Goal: Task Accomplishment & Management: Manage account settings

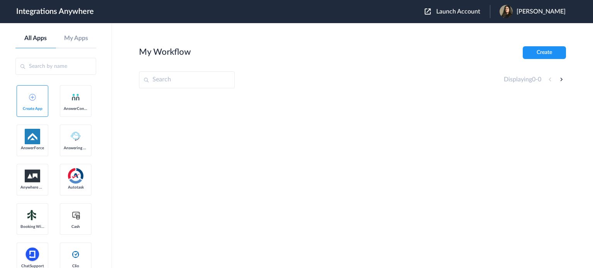
click at [458, 10] on span "Launch Account" at bounding box center [459, 11] width 44 height 6
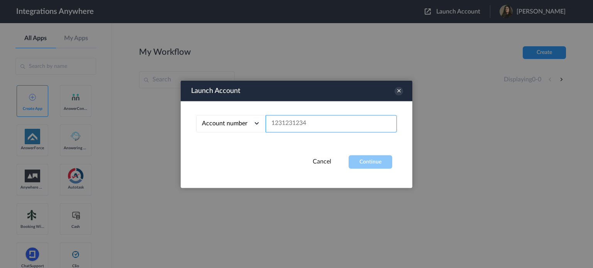
click at [271, 126] on input "text" at bounding box center [331, 123] width 131 height 17
paste input "8563363849"
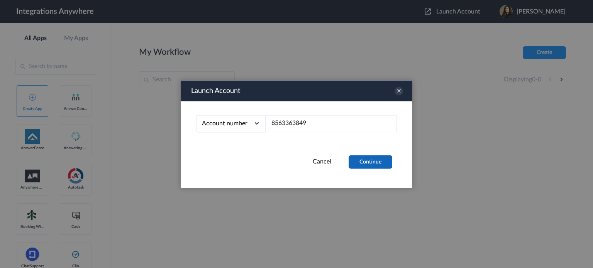
click at [366, 157] on button "Continue" at bounding box center [371, 162] width 44 height 14
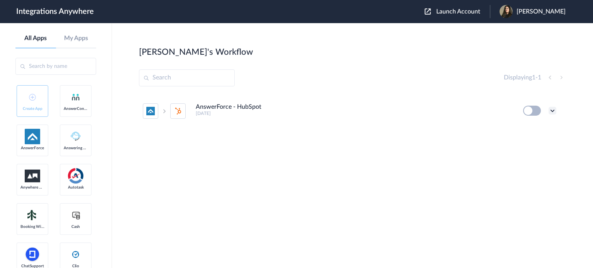
click at [553, 111] on icon at bounding box center [553, 111] width 8 height 8
click at [279, 183] on div "AnswerForce - HubSpot [DATE] Edit Task history Delete" at bounding box center [352, 152] width 427 height 116
drag, startPoint x: 240, startPoint y: 107, endPoint x: 271, endPoint y: 106, distance: 31.3
click at [271, 106] on li "AnswerForce - HubSpot [DATE] Edit Task history Delete" at bounding box center [350, 111] width 414 height 34
click at [233, 189] on div "AnswerForce - HubSpot [DATE] Edit Task history Delete" at bounding box center [352, 152] width 427 height 116
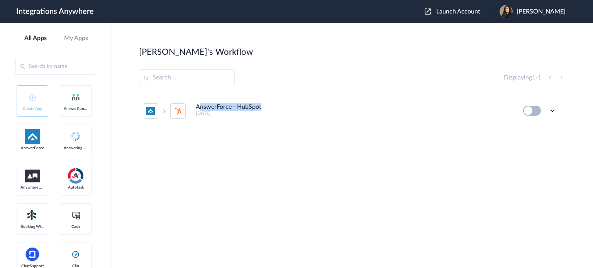
drag, startPoint x: 277, startPoint y: 108, endPoint x: 196, endPoint y: 104, distance: 80.9
click at [200, 104] on div "AnswerForce - HubSpot [DATE]" at bounding box center [354, 110] width 317 height 13
click at [268, 108] on div "AnswerForce - HubSpot [DATE]" at bounding box center [354, 110] width 317 height 13
drag, startPoint x: 195, startPoint y: 108, endPoint x: 281, endPoint y: 106, distance: 85.4
click at [281, 106] on div "AnswerForce - HubSpot [DATE]" at bounding box center [354, 110] width 317 height 13
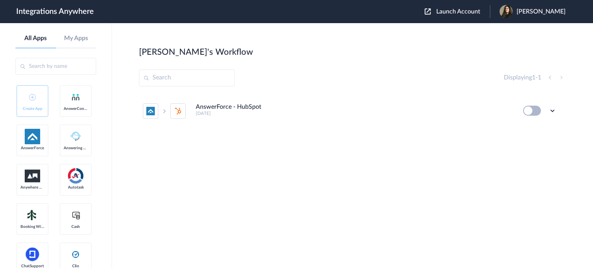
click at [316, 136] on div "AnswerForce - HubSpot [DATE] Edit Task history Delete" at bounding box center [352, 152] width 427 height 116
click at [227, 153] on div "AnswerForce - HubSpot [DATE] Edit Task history Delete" at bounding box center [352, 152] width 427 height 116
click at [225, 109] on h4 "AnswerForce - HubSpot" at bounding box center [229, 107] width 66 height 7
drag, startPoint x: 195, startPoint y: 107, endPoint x: 298, endPoint y: 106, distance: 103.5
click at [298, 106] on li "AnswerForce - HubSpot [DATE] Edit Task history Delete" at bounding box center [350, 111] width 414 height 34
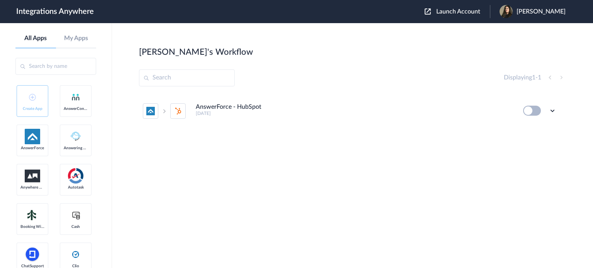
click at [287, 147] on div "AnswerForce - HubSpot [DATE] Edit Task history Delete" at bounding box center [352, 152] width 427 height 116
click at [551, 111] on icon at bounding box center [553, 111] width 8 height 8
click at [411, 106] on div "AnswerForce - HubSpot [DATE]" at bounding box center [354, 110] width 317 height 13
click at [555, 110] on icon at bounding box center [553, 111] width 8 height 8
click at [531, 129] on li "Edit" at bounding box center [531, 129] width 50 height 14
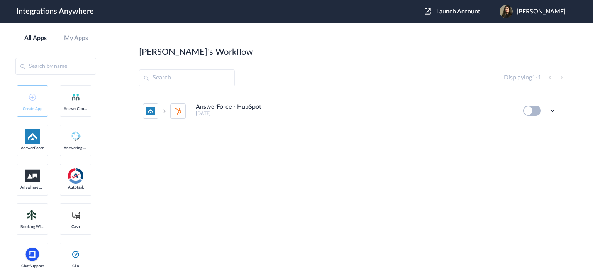
click at [431, 14] on img at bounding box center [428, 11] width 6 height 6
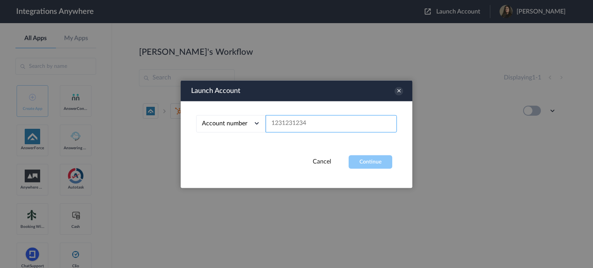
click at [303, 123] on input "text" at bounding box center [331, 123] width 131 height 17
paste input "1210007905"
type input "1210007905"
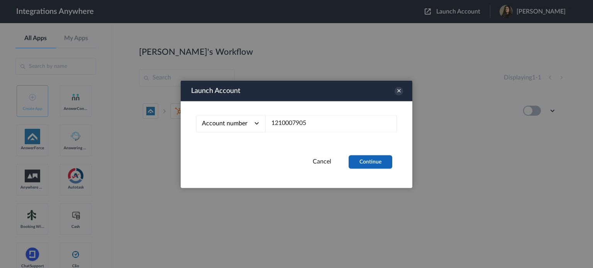
click at [365, 156] on button "Continue" at bounding box center [371, 162] width 44 height 14
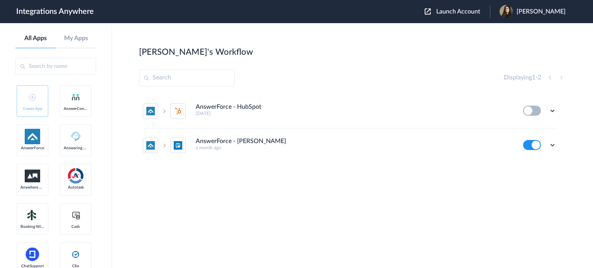
click at [534, 146] on button at bounding box center [532, 145] width 18 height 10
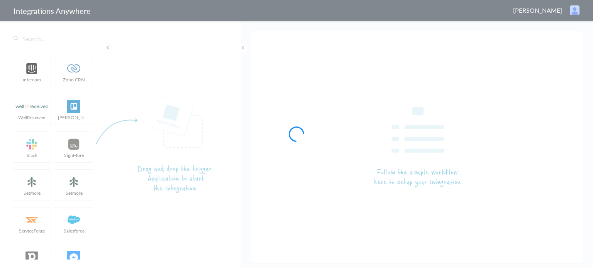
type input "AnswerForce - HubSpot"
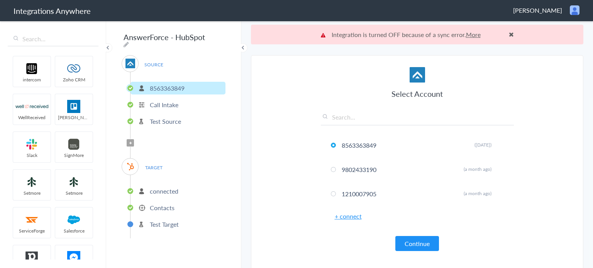
drag, startPoint x: 326, startPoint y: 33, endPoint x: 482, endPoint y: 43, distance: 156.8
click at [482, 43] on div "Integration is turned OFF because of a sync error. More" at bounding box center [417, 35] width 333 height 20
